Goal: Check status: Check status

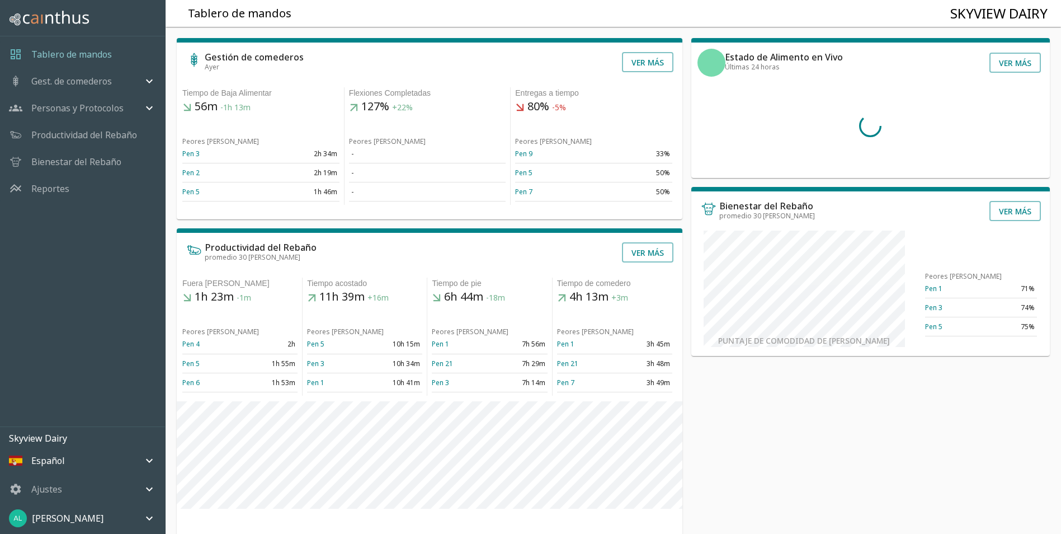
click at [146, 81] on icon "mailbox folders" at bounding box center [149, 80] width 13 height 13
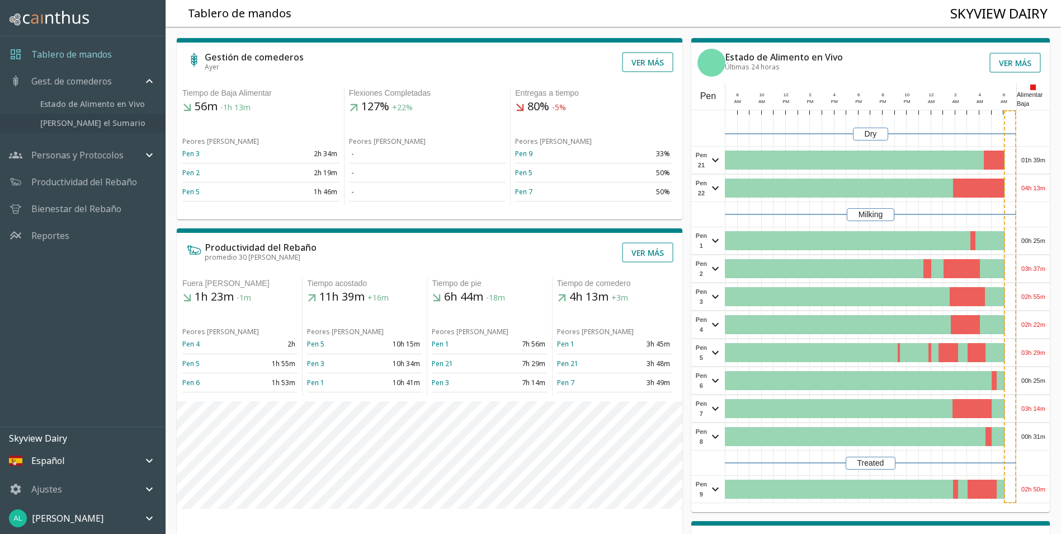
click at [111, 119] on span "[PERSON_NAME] el Sumario" at bounding box center [98, 123] width 116 height 12
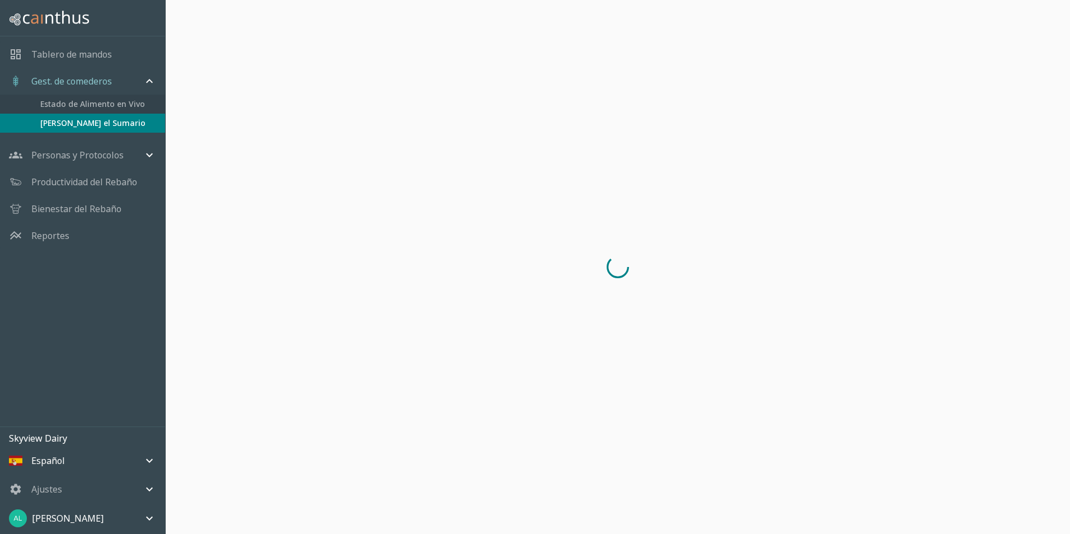
click at [123, 97] on link "Estado de Alimento en Vivo" at bounding box center [82, 104] width 165 height 19
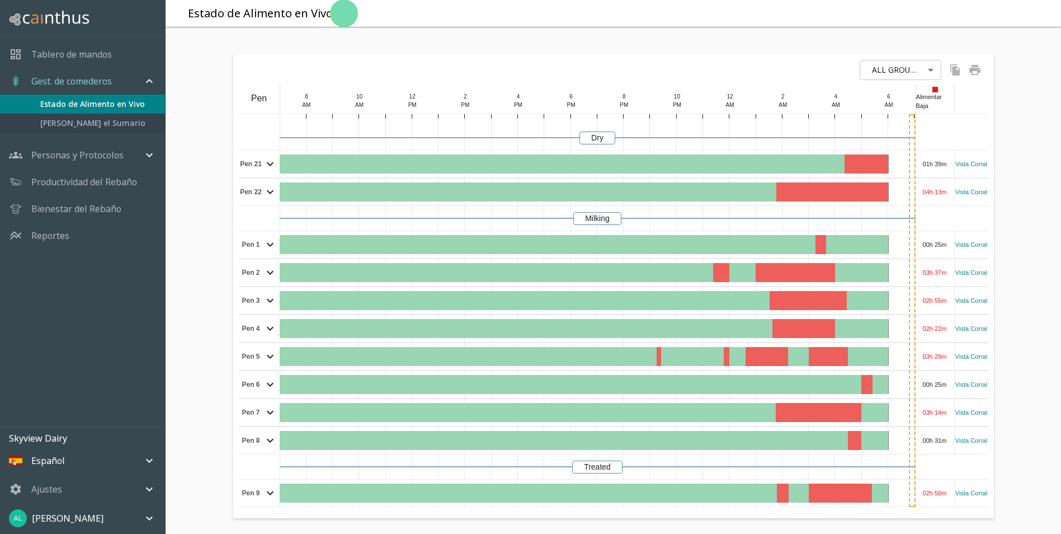
click at [104, 120] on span "[PERSON_NAME] el Sumario" at bounding box center [98, 123] width 116 height 12
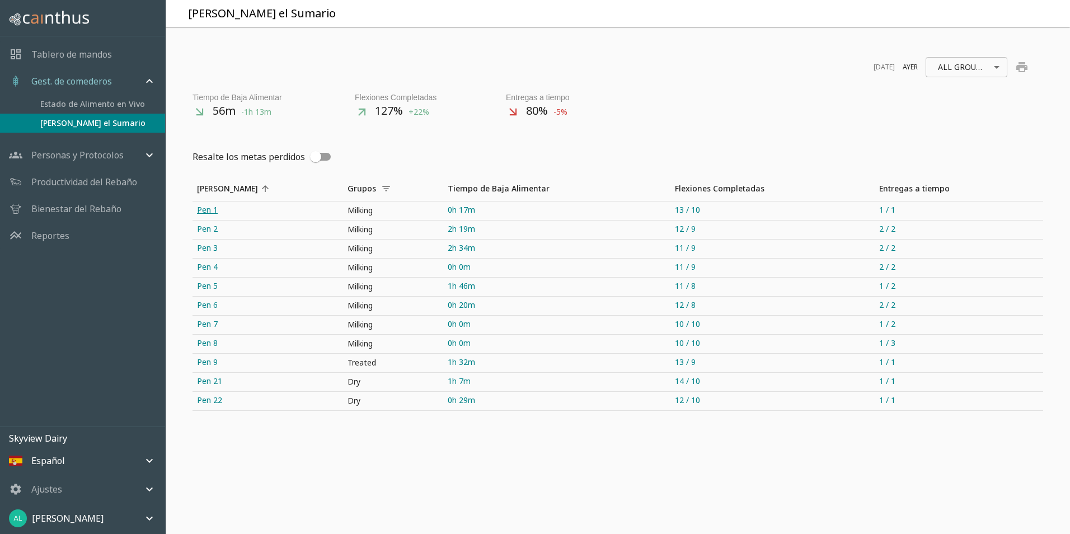
click at [205, 208] on link "Pen 1" at bounding box center [267, 210] width 151 height 18
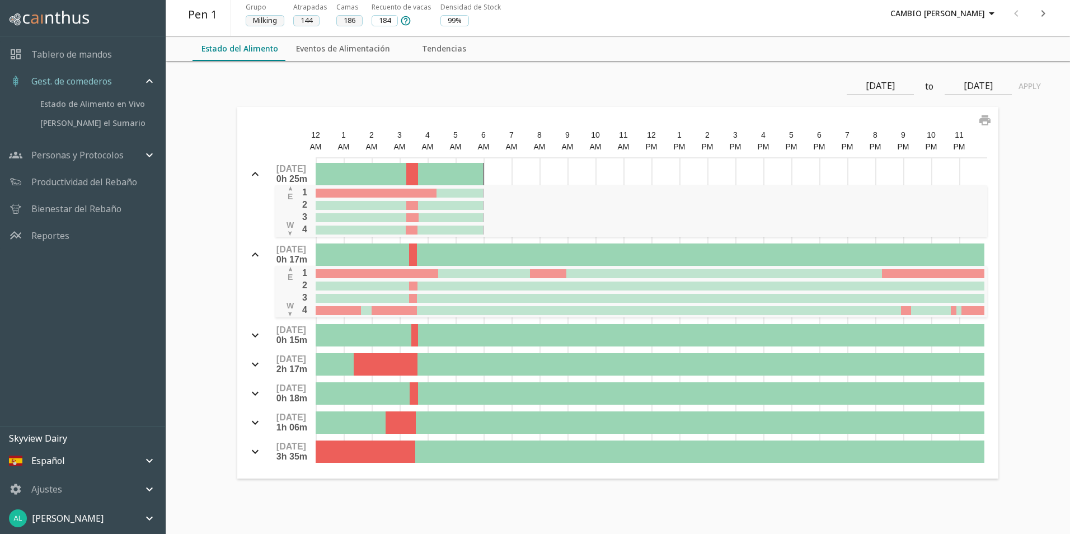
click at [344, 49] on button "Eventos de Alimentación" at bounding box center [343, 48] width 112 height 25
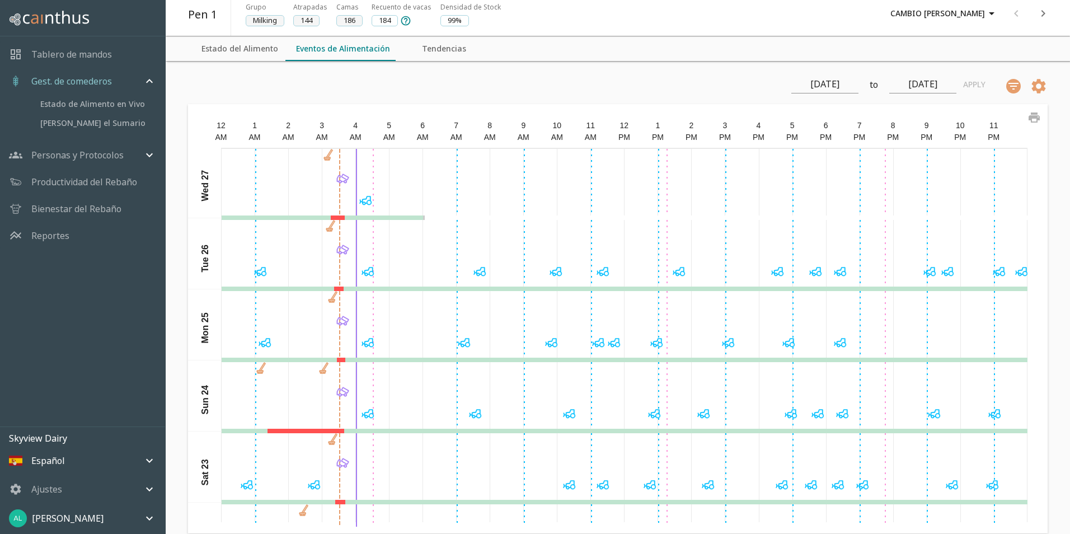
click at [1046, 15] on icon "next" at bounding box center [1042, 13] width 13 height 13
